Goal: Find specific page/section: Find specific page/section

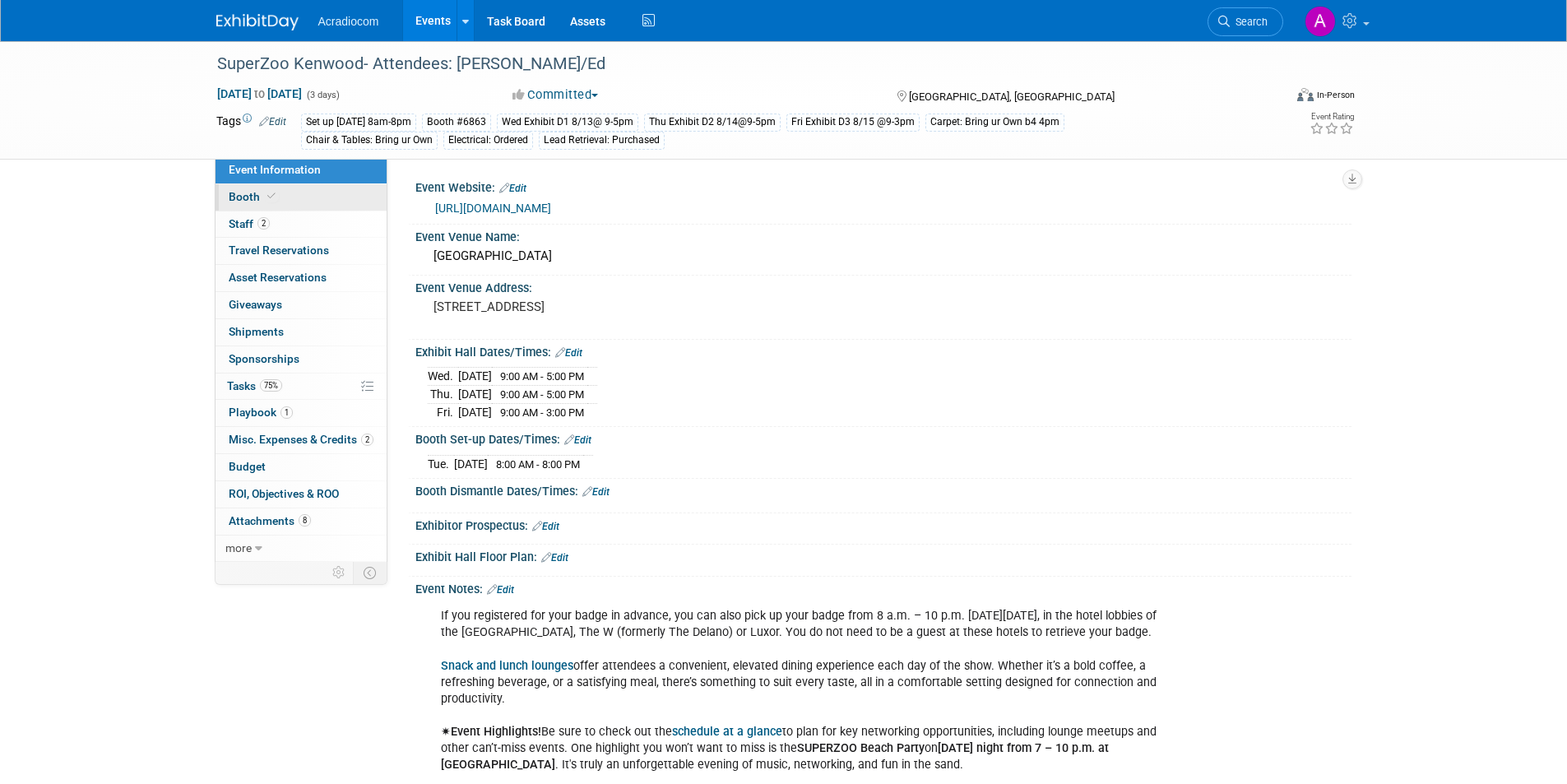
click at [331, 201] on link "Booth" at bounding box center [301, 197] width 171 height 26
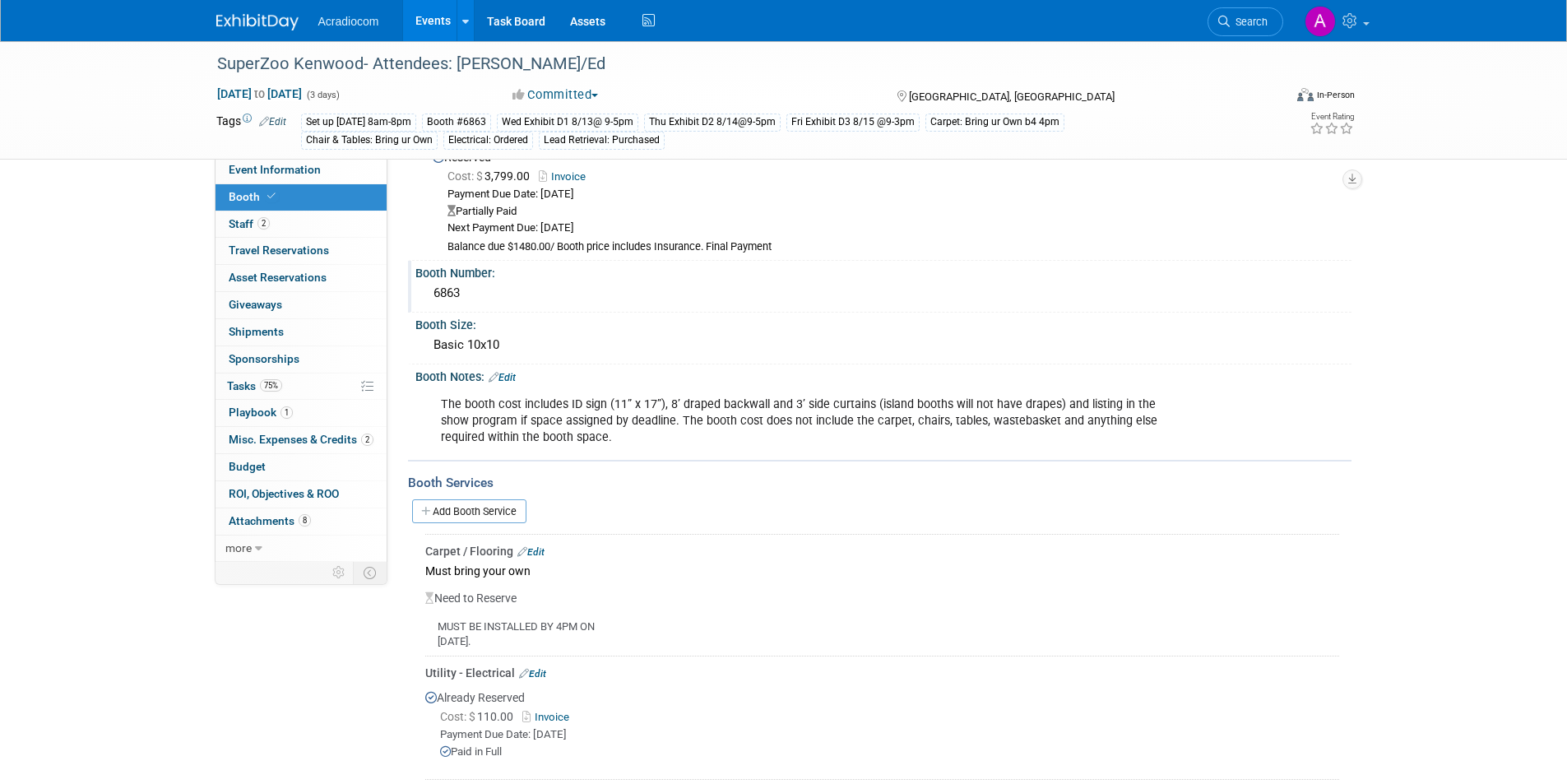
scroll to position [329, 0]
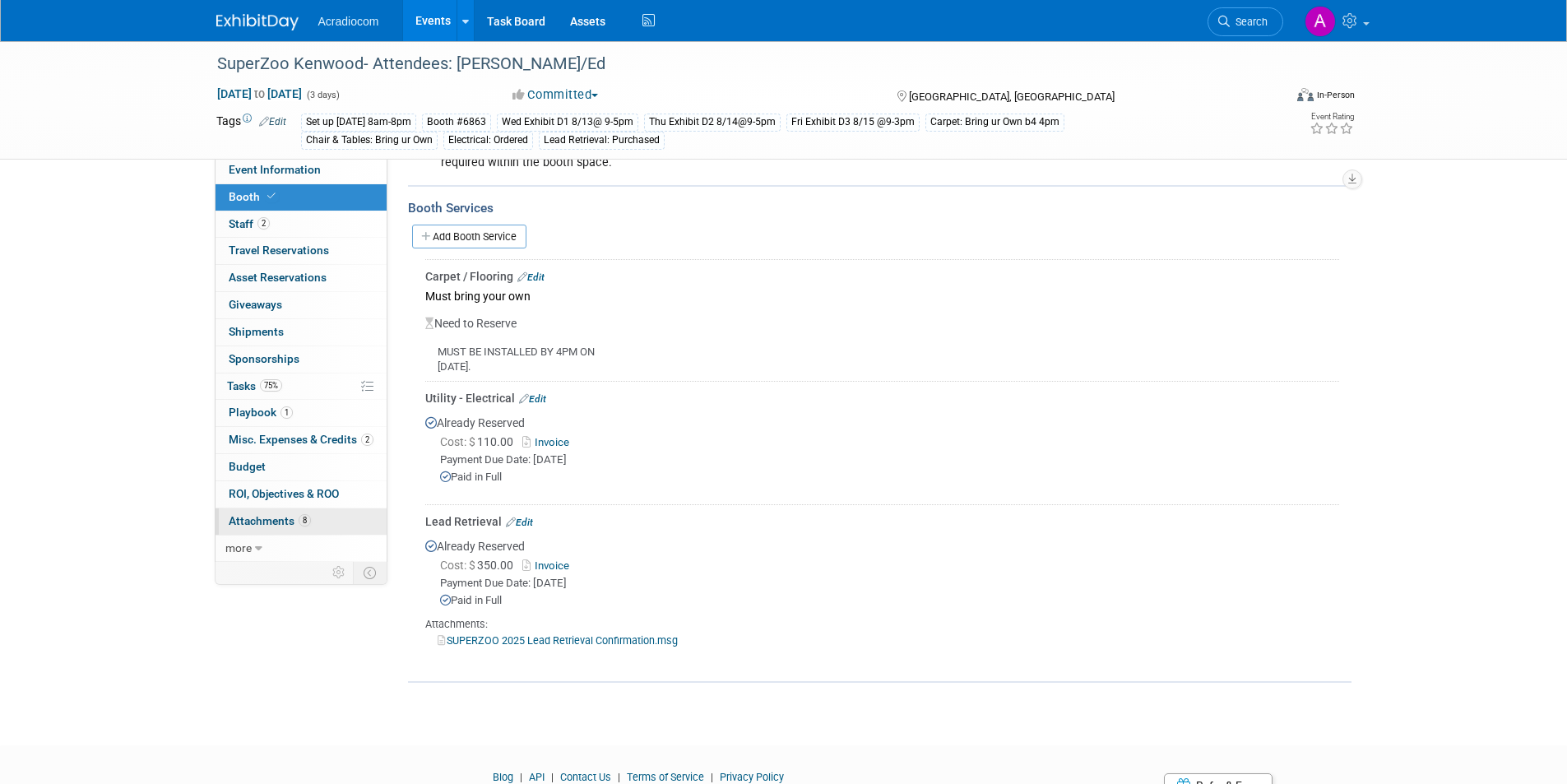
click at [297, 529] on link "8 Attachments 8" at bounding box center [301, 521] width 171 height 26
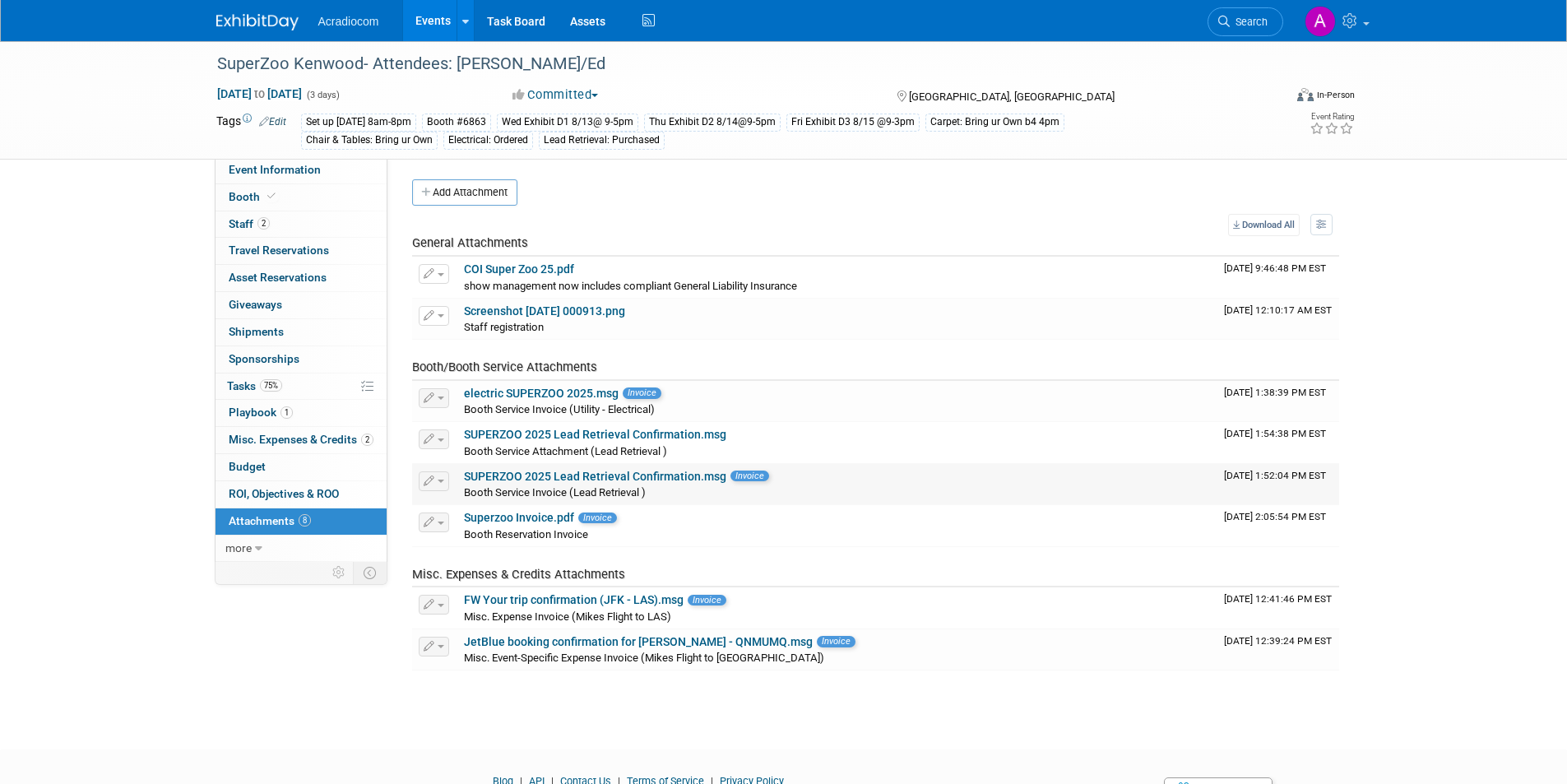
click at [502, 472] on link "SUPERZOO 2025 Lead Retrieval Confirmation.msg" at bounding box center [596, 476] width 263 height 13
click at [668, 436] on link "SUPERZOO 2025 Lead Retrieval Confirmation.msg" at bounding box center [596, 434] width 263 height 13
click at [278, 226] on link "2 Staff 2" at bounding box center [301, 225] width 171 height 26
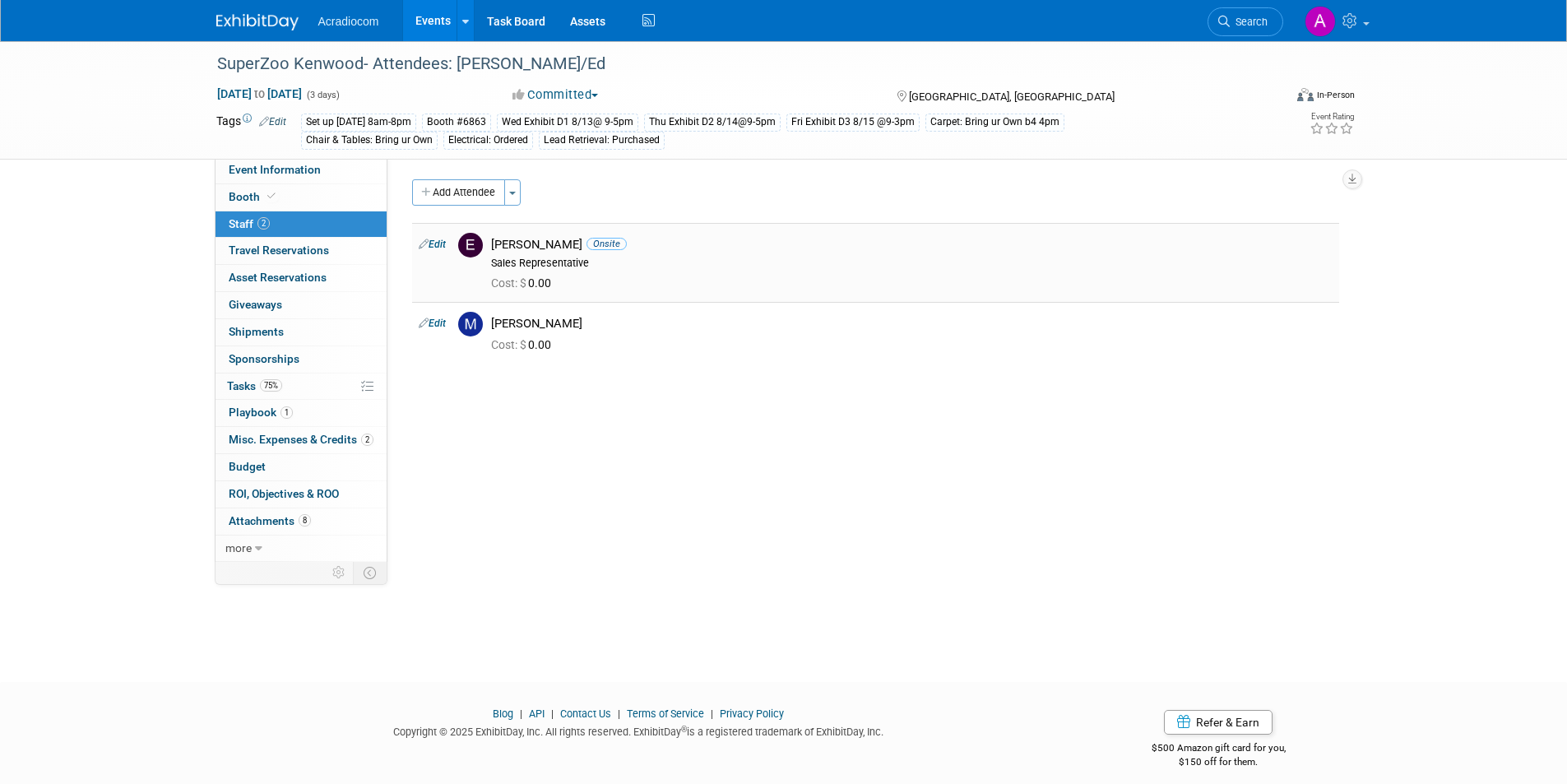
click at [637, 244] on div "[PERSON_NAME] Onsite" at bounding box center [912, 244] width 842 height 16
click at [442, 242] on link "Edit" at bounding box center [432, 244] width 27 height 11
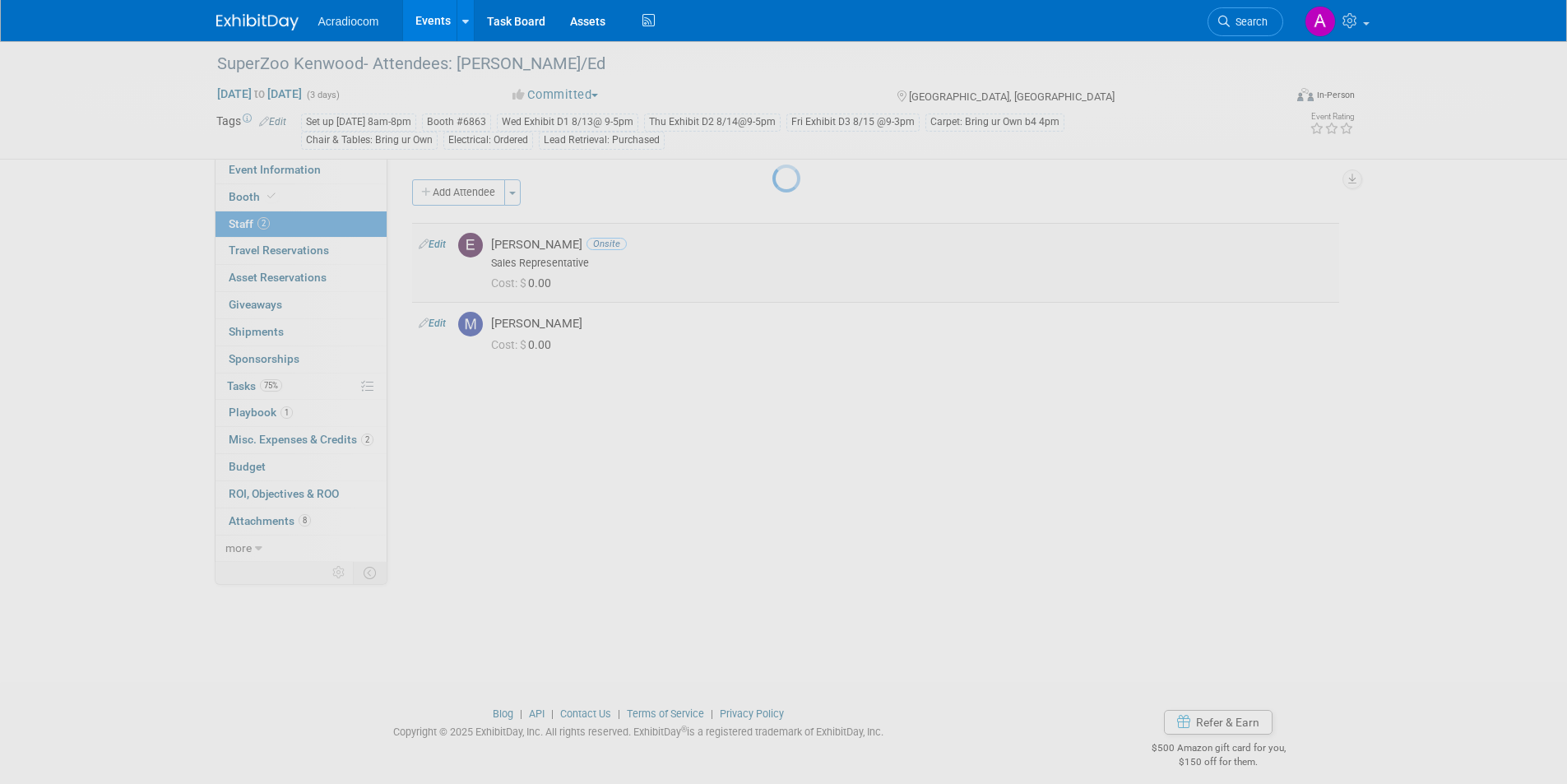
select select "e7d7f0b1-3550-4ffc-aae9-8a88f1aa53a6"
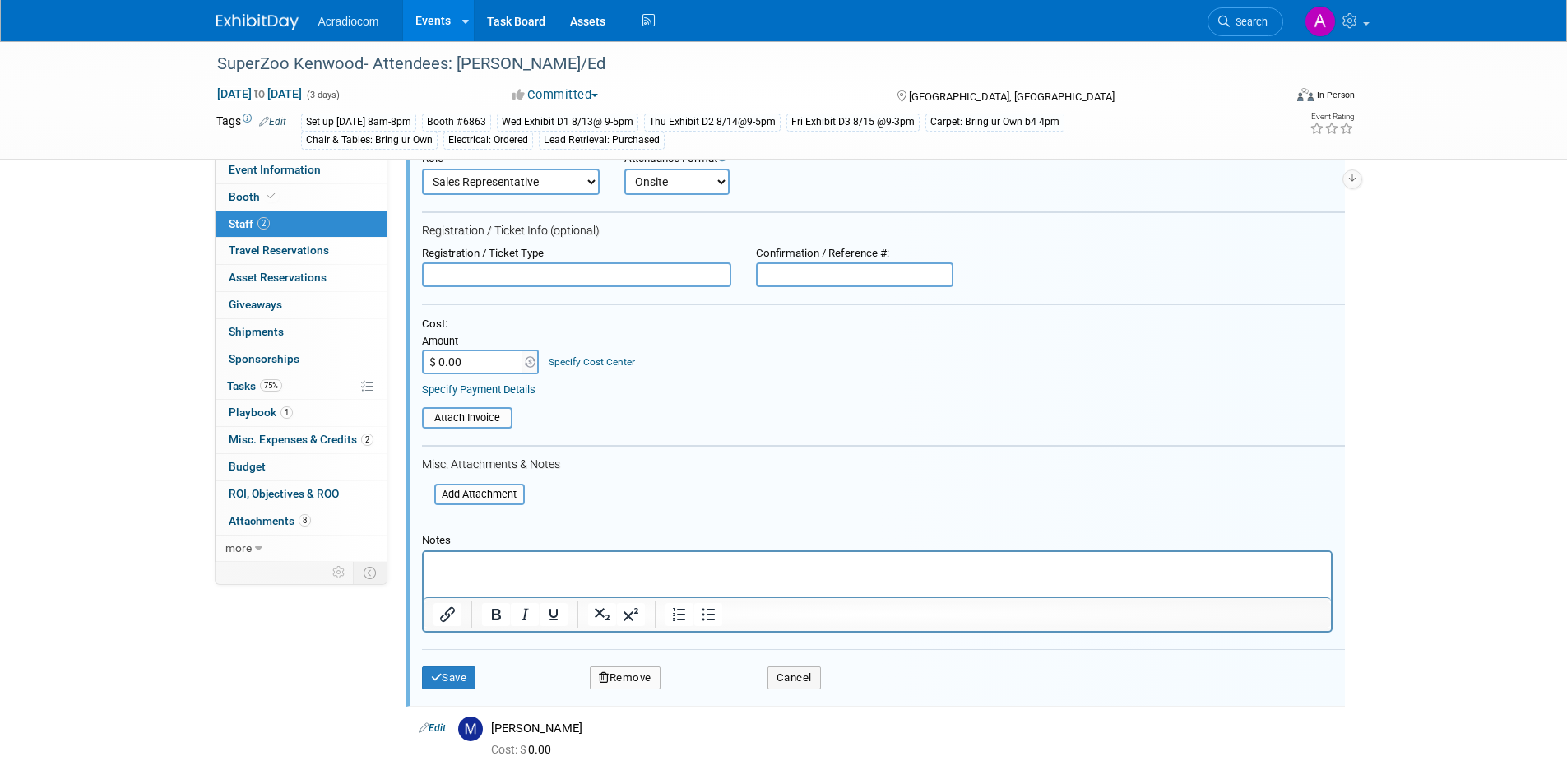
scroll to position [270, 0]
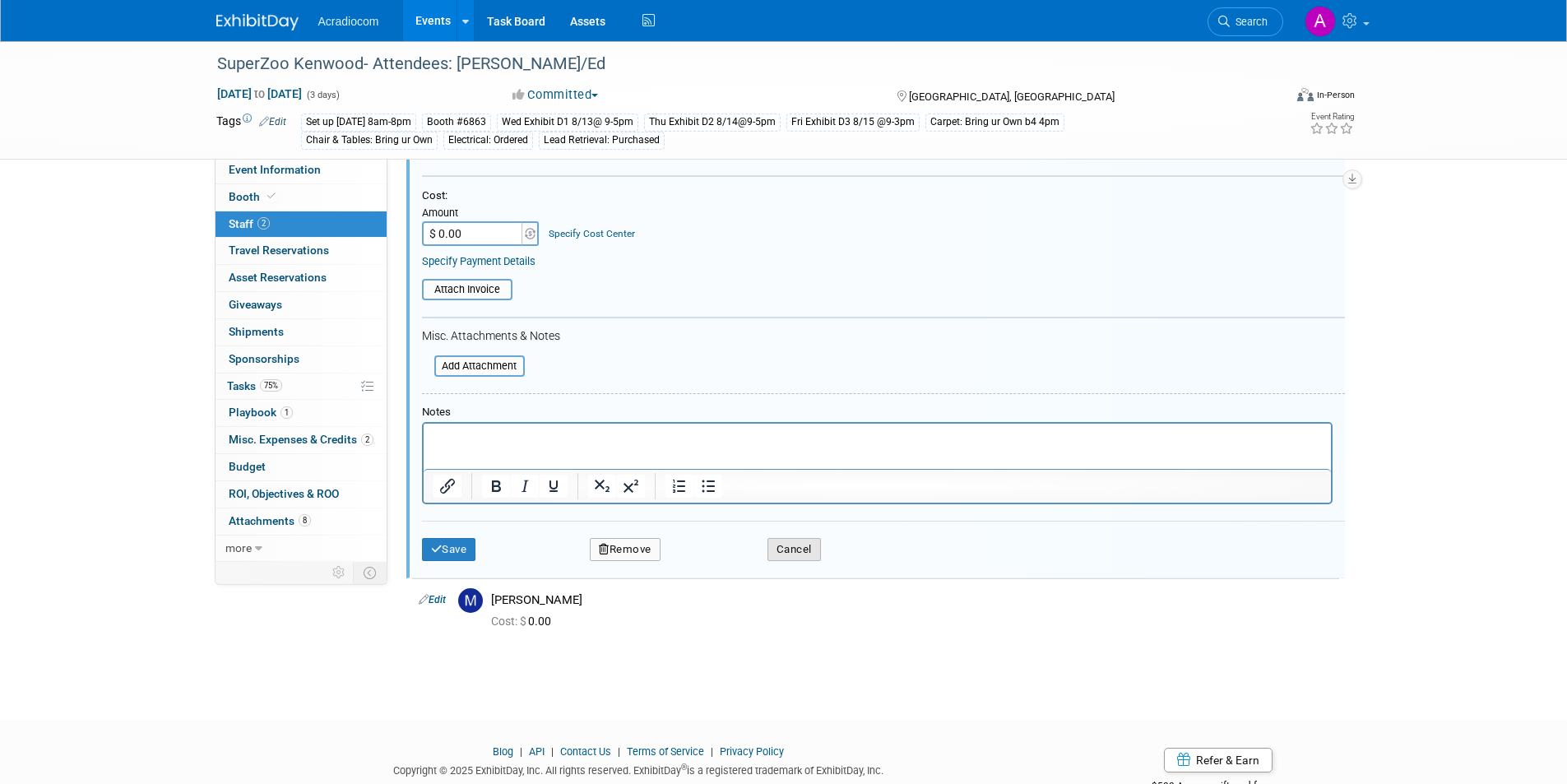
click at [801, 555] on button "Cancel" at bounding box center [795, 549] width 54 height 23
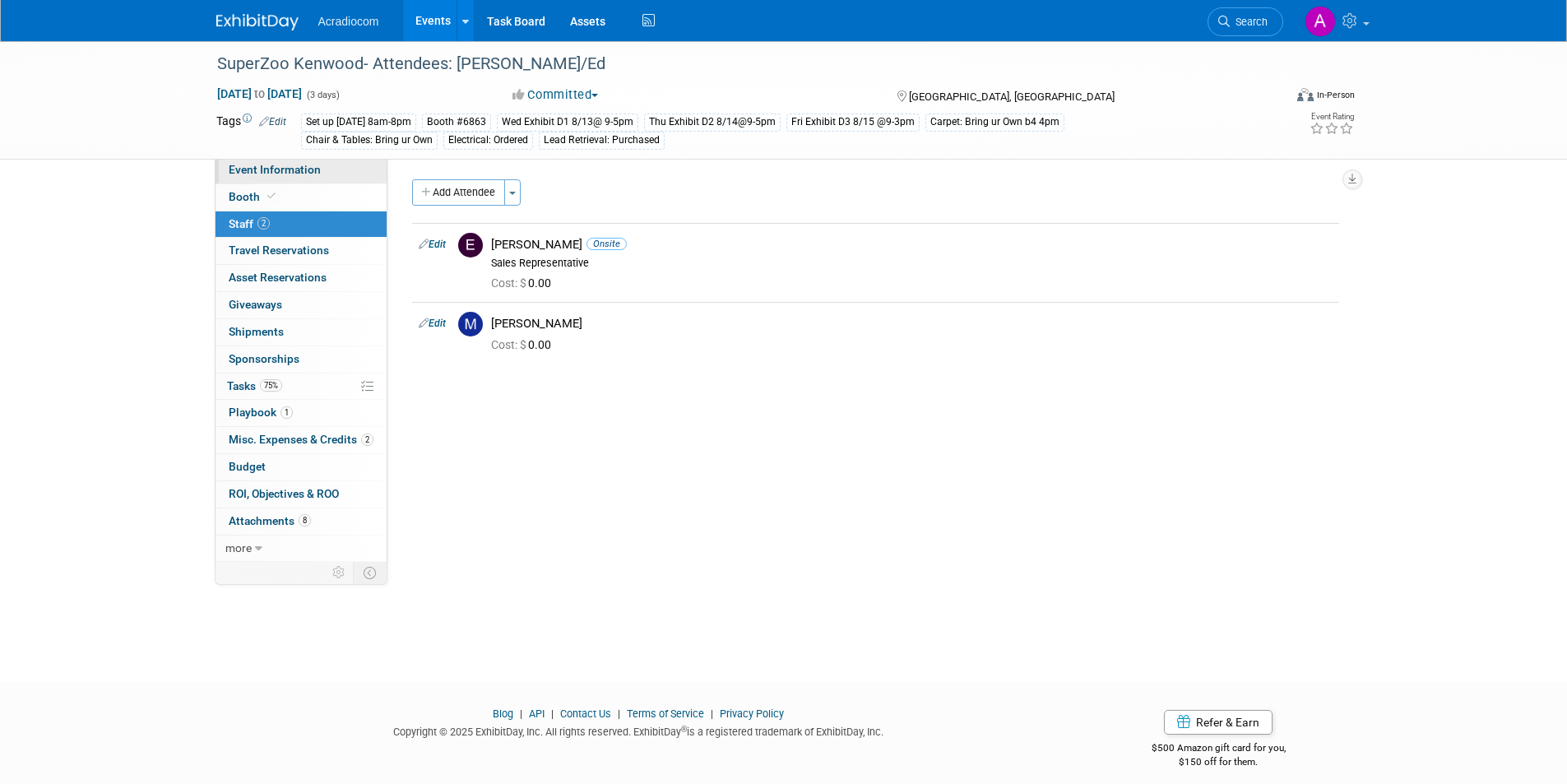
click at [293, 175] on span "Event Information" at bounding box center [275, 169] width 93 height 13
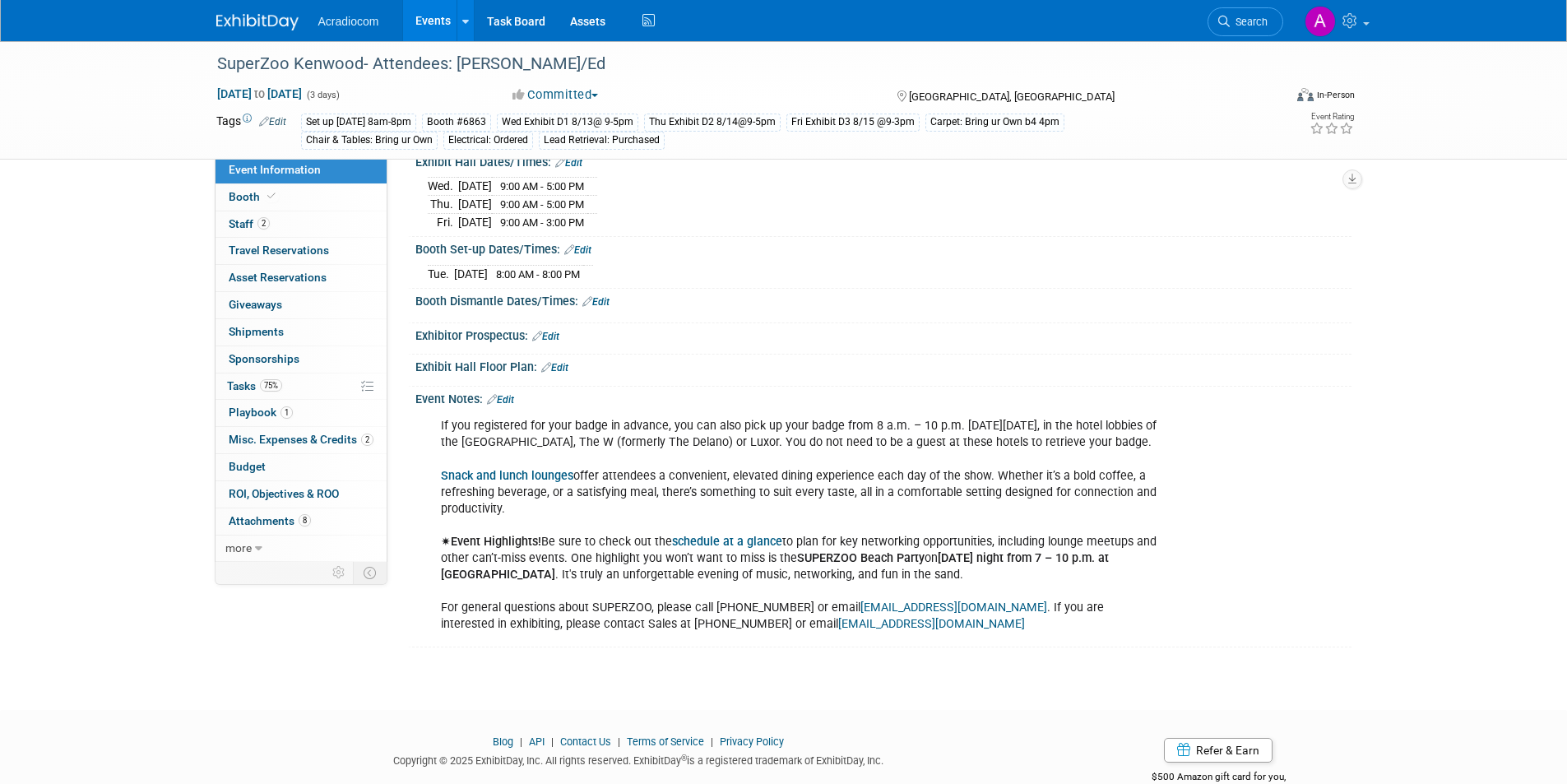
scroll to position [229, 0]
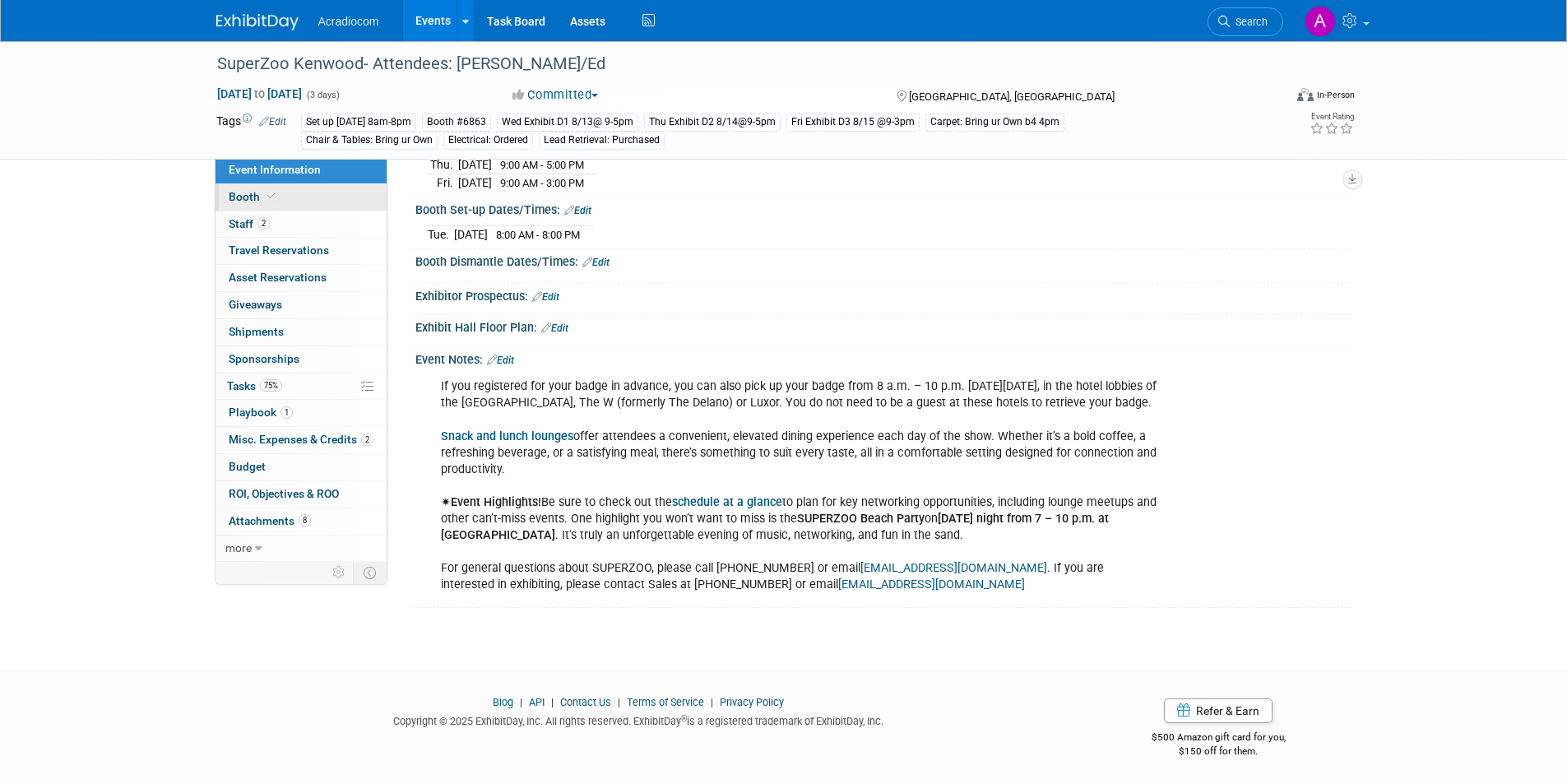
click at [327, 202] on link "Booth" at bounding box center [301, 197] width 171 height 26
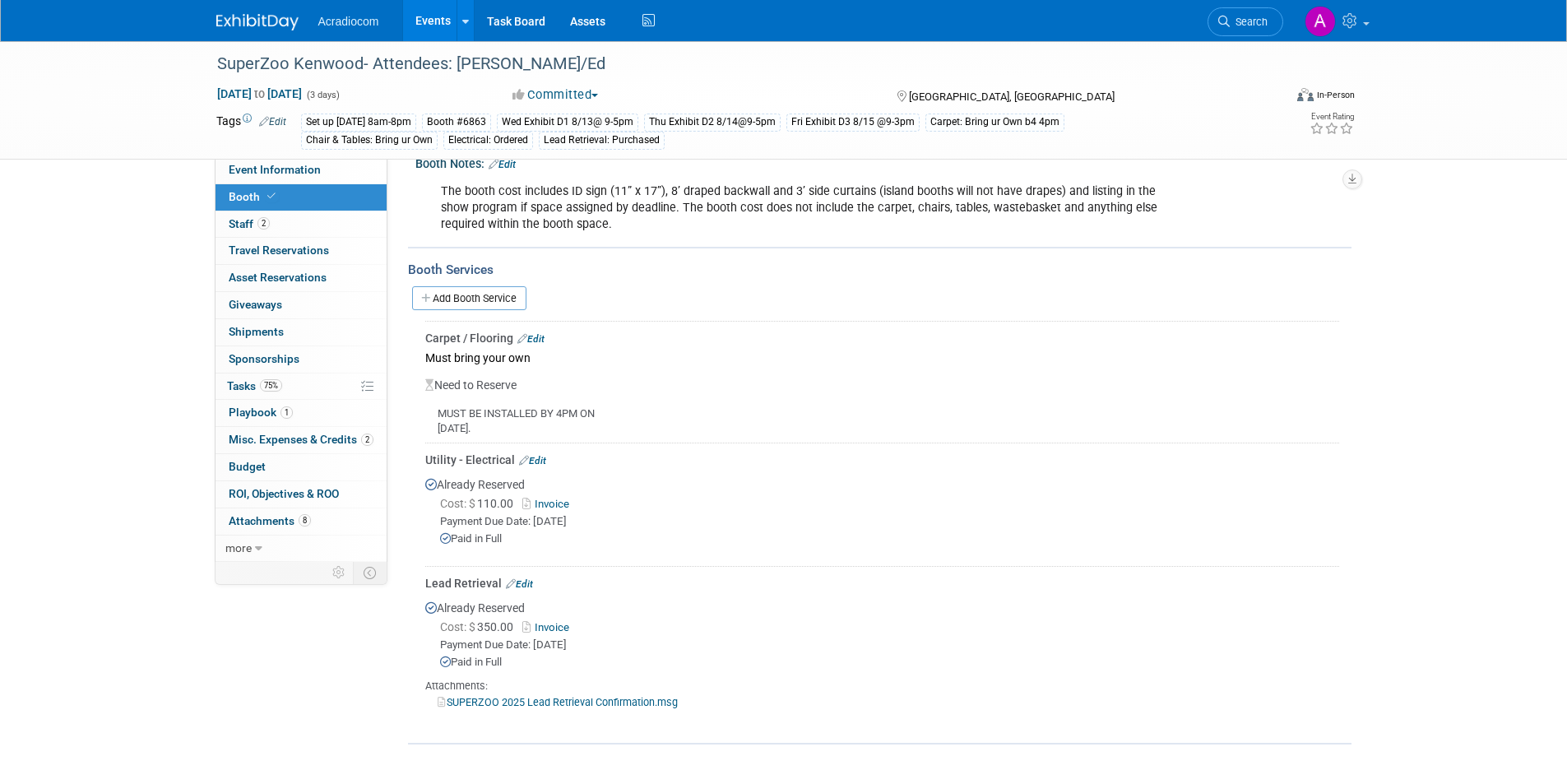
scroll to position [329, 0]
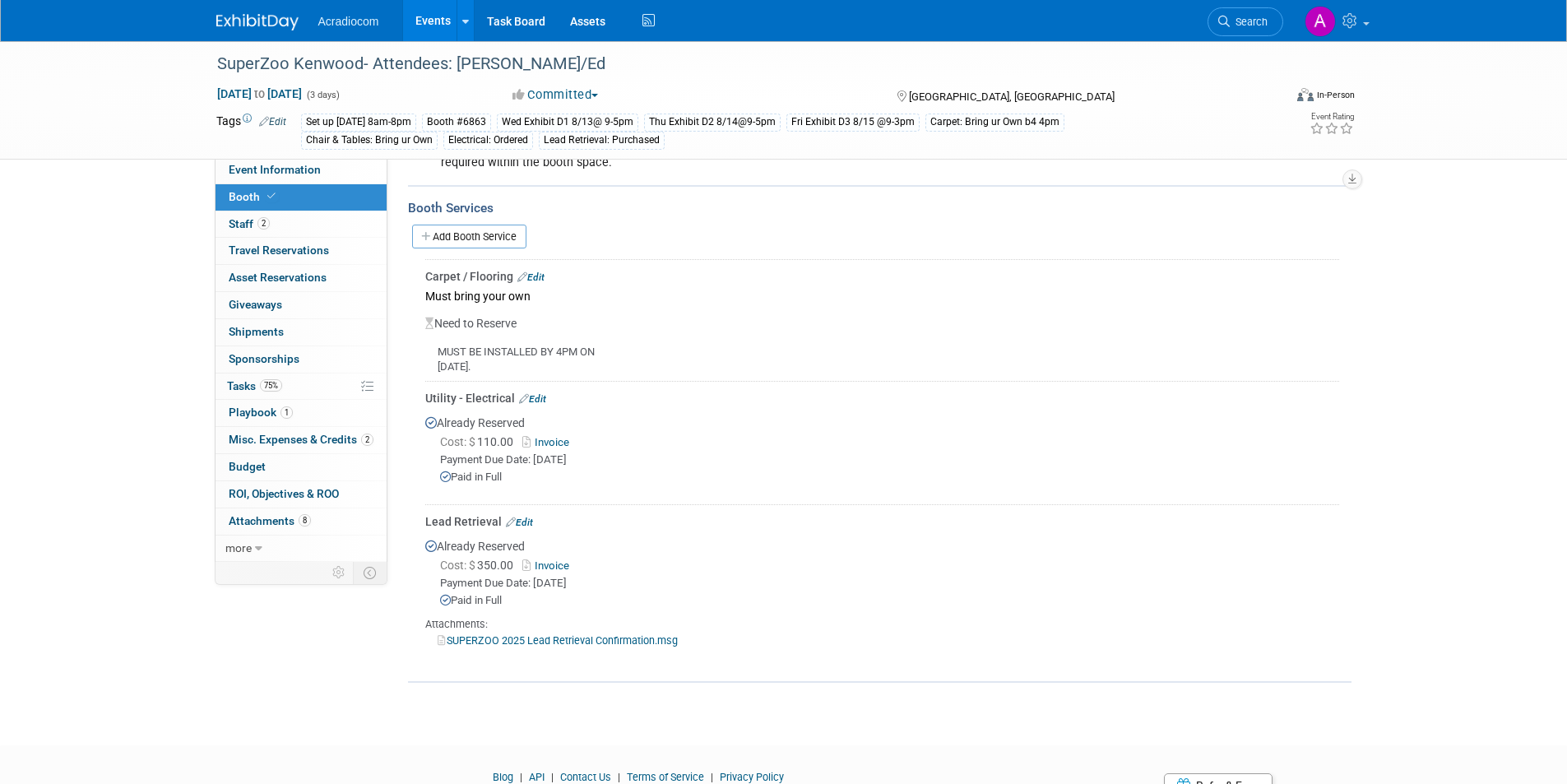
click at [598, 637] on link "SUPERZOO 2025 Lead Retrieval Confirmation.msg" at bounding box center [558, 640] width 241 height 12
click at [1252, 21] on span "Search" at bounding box center [1249, 21] width 38 height 12
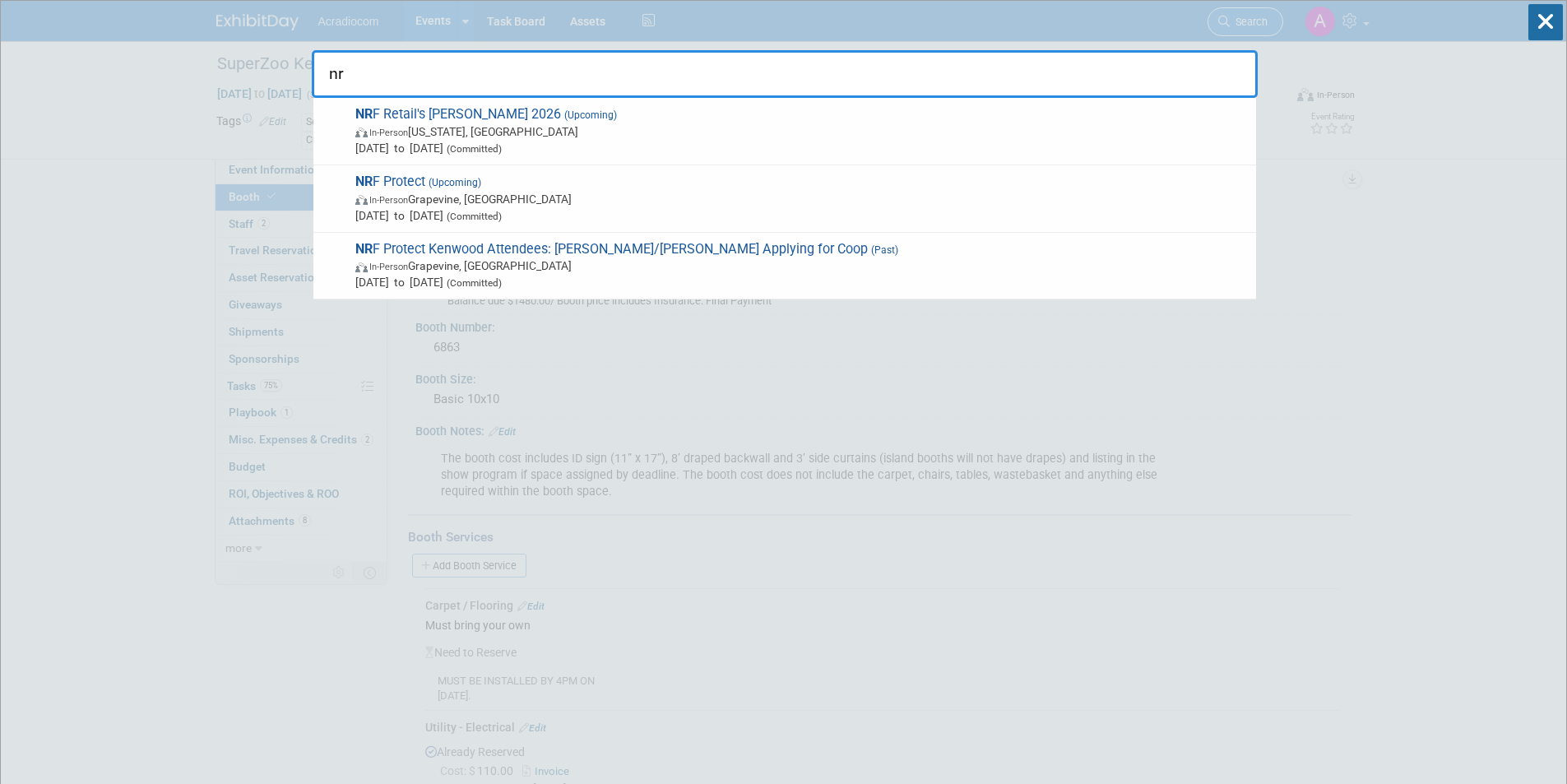
type input "n"
